Goal: Navigation & Orientation: Find specific page/section

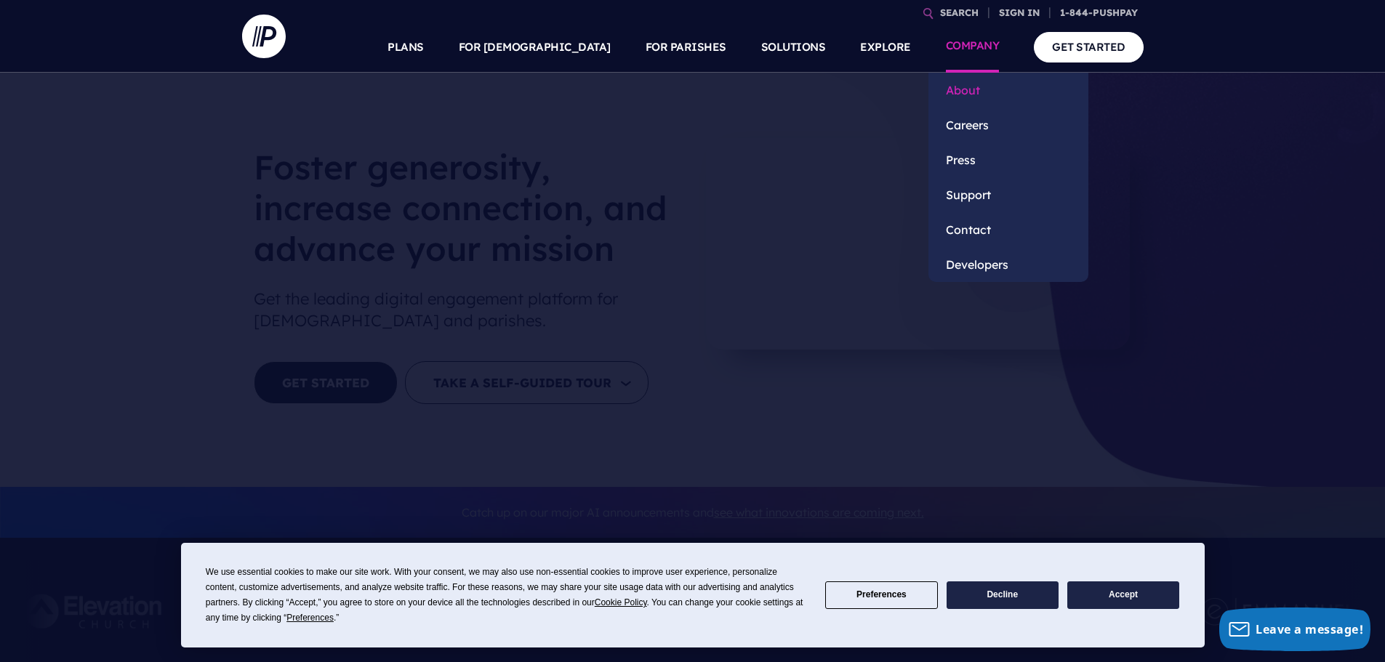
click at [961, 89] on link "About" at bounding box center [1008, 90] width 160 height 35
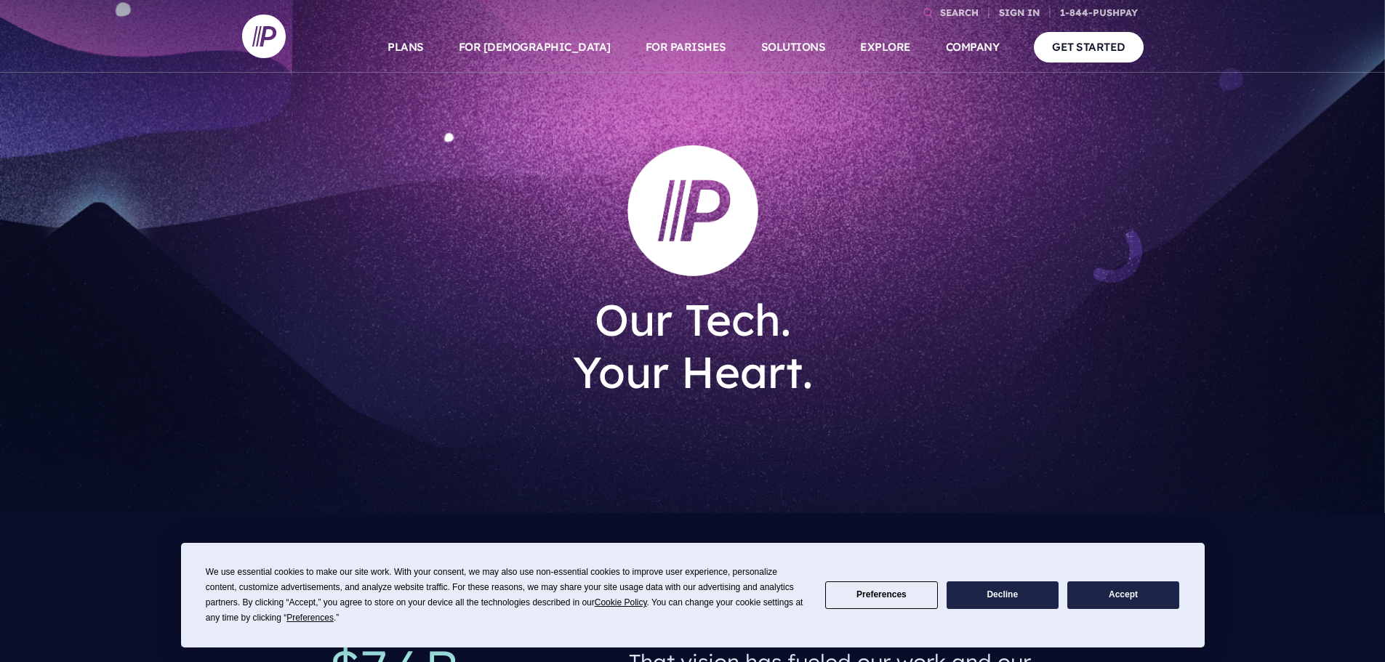
click at [1158, 590] on button "Accept" at bounding box center [1123, 596] width 112 height 28
